Goal: Task Accomplishment & Management: Use online tool/utility

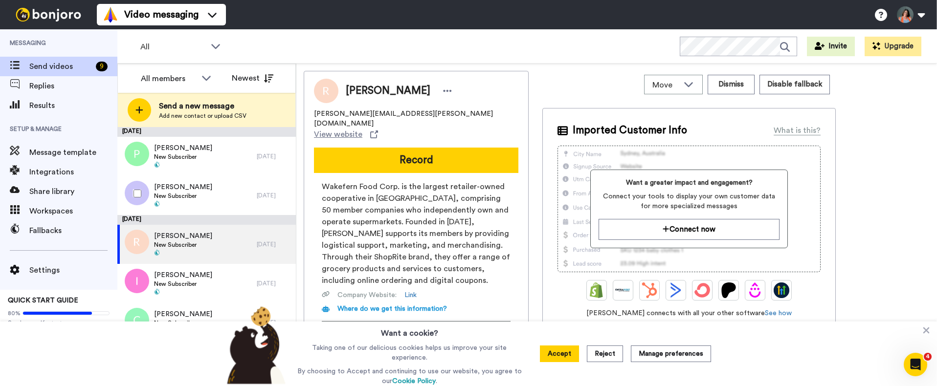
scroll to position [0, 0]
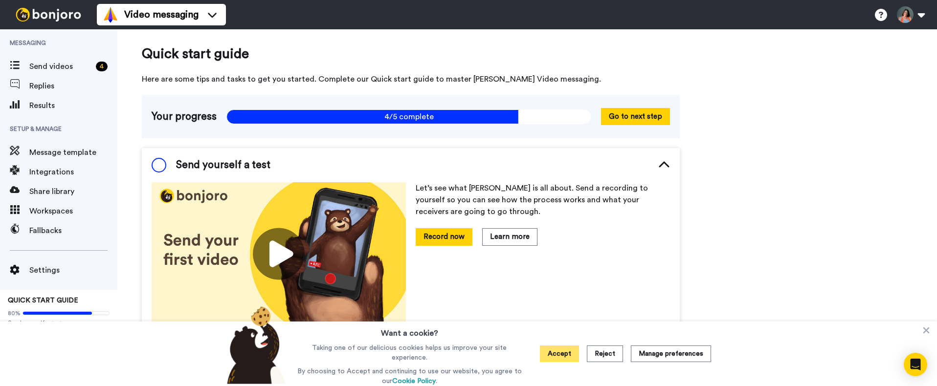
click at [559, 356] on button "Accept" at bounding box center [559, 354] width 39 height 17
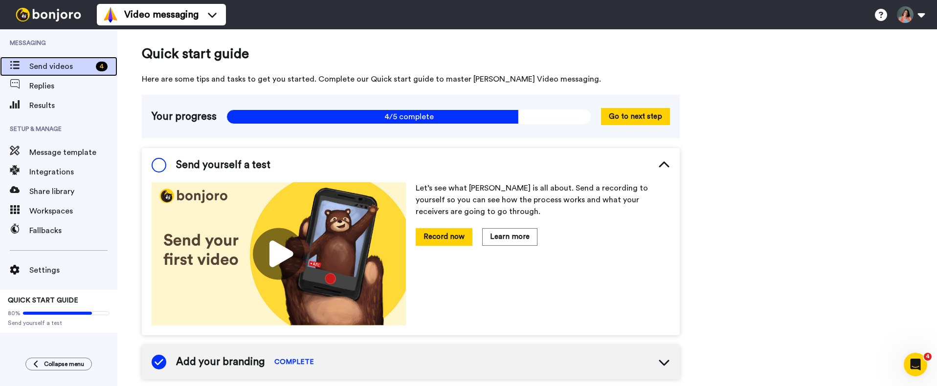
click at [78, 63] on span "Send videos" at bounding box center [60, 67] width 63 height 12
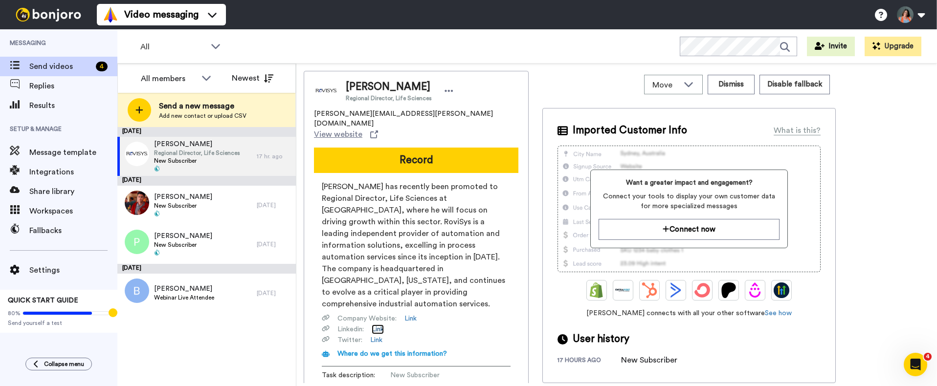
click at [379, 325] on link "Link" at bounding box center [378, 330] width 12 height 10
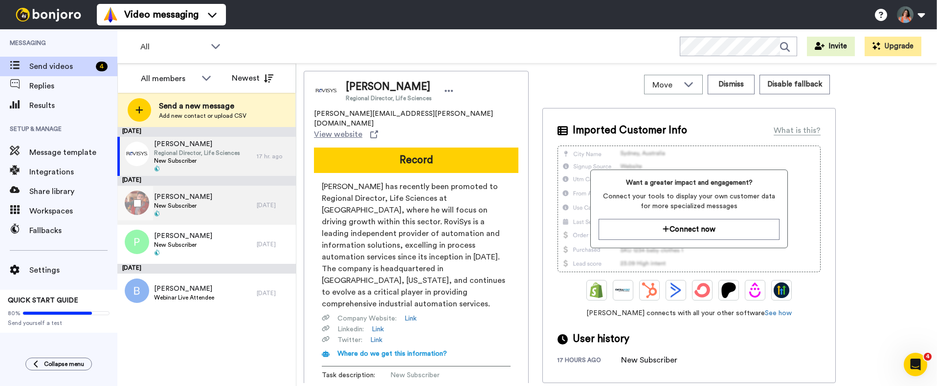
click at [201, 209] on div "Paxton New Subscriber" at bounding box center [186, 205] width 139 height 39
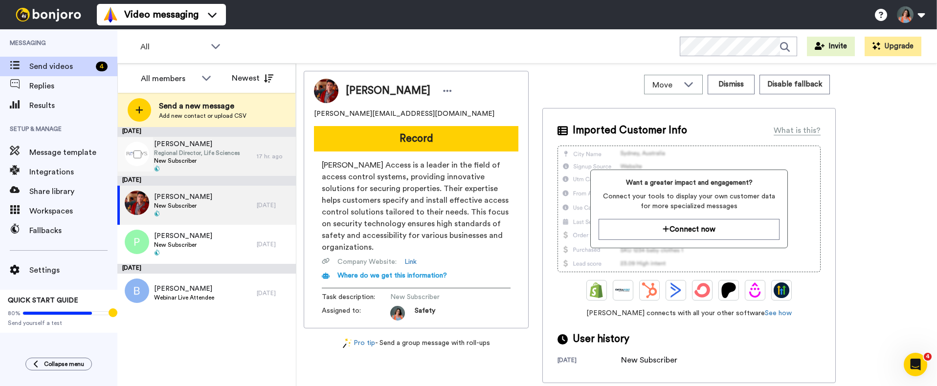
click at [202, 163] on span "New Subscriber" at bounding box center [197, 161] width 86 height 8
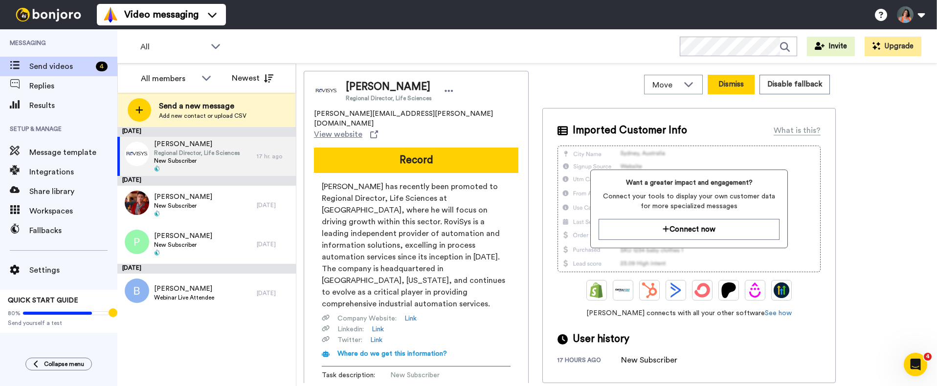
click at [722, 83] on button "Dismiss" at bounding box center [731, 85] width 47 height 20
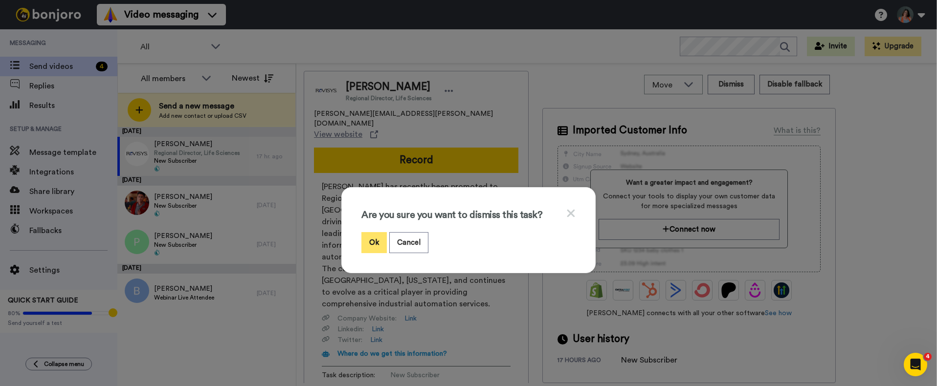
click at [371, 244] on button "Ok" at bounding box center [373, 242] width 25 height 21
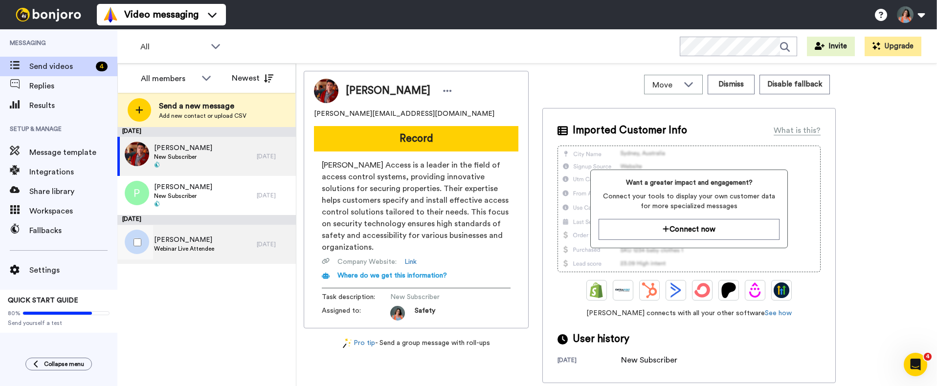
click at [211, 250] on span "Webinar Live Attendee" at bounding box center [184, 249] width 60 height 8
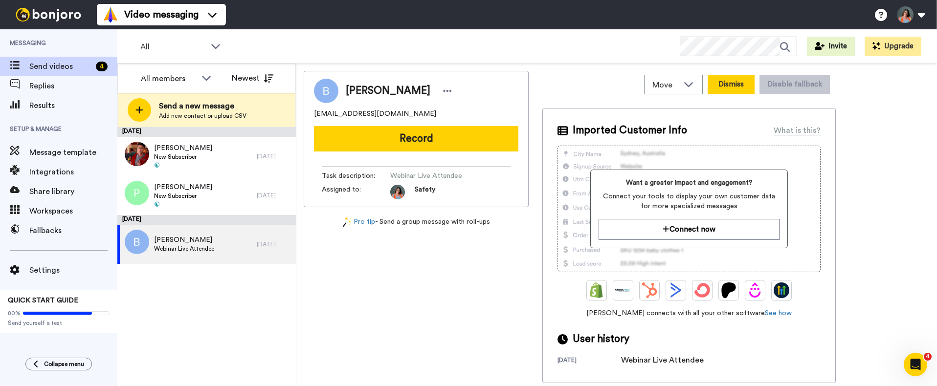
click at [743, 92] on button "Dismiss" at bounding box center [731, 85] width 47 height 20
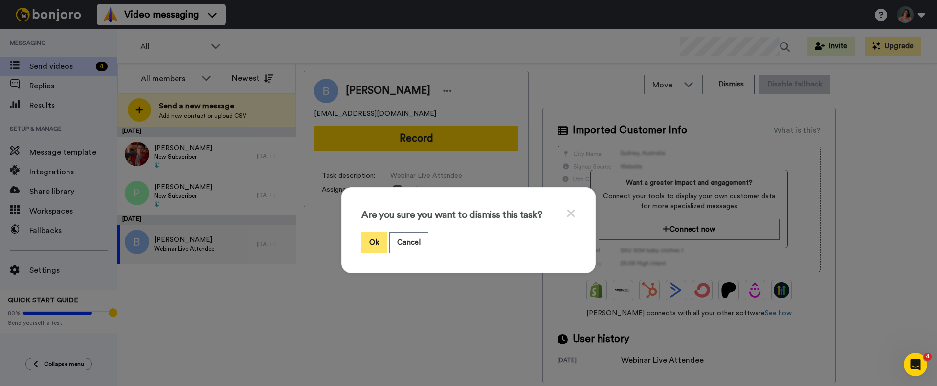
click at [374, 248] on button "Ok" at bounding box center [373, 242] width 25 height 21
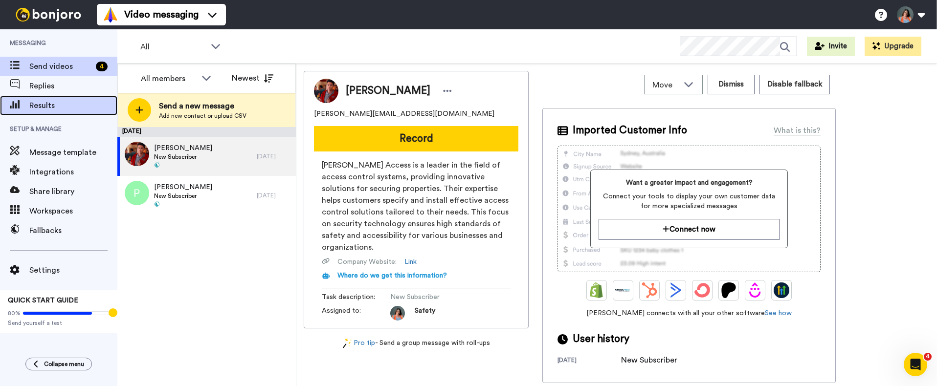
click at [56, 107] on span "Results" at bounding box center [73, 106] width 88 height 12
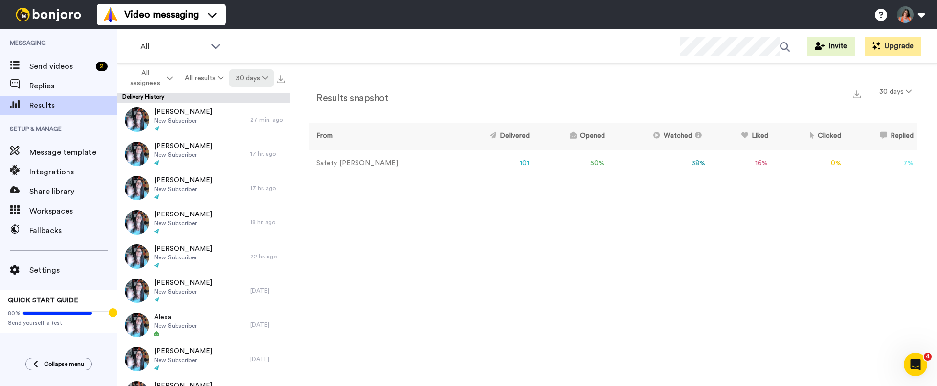
click at [257, 80] on button "30 days" at bounding box center [251, 78] width 45 height 18
click at [409, 45] on div "All WORKSPACES View all All Default Task List + Add a new workspace Invite Upgr…" at bounding box center [527, 46] width 820 height 34
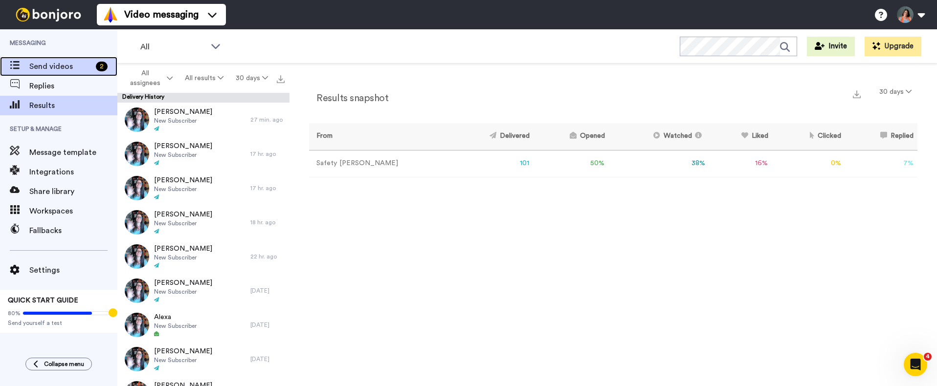
click at [51, 68] on span "Send videos" at bounding box center [60, 67] width 63 height 12
